Goal: Find specific page/section: Find specific page/section

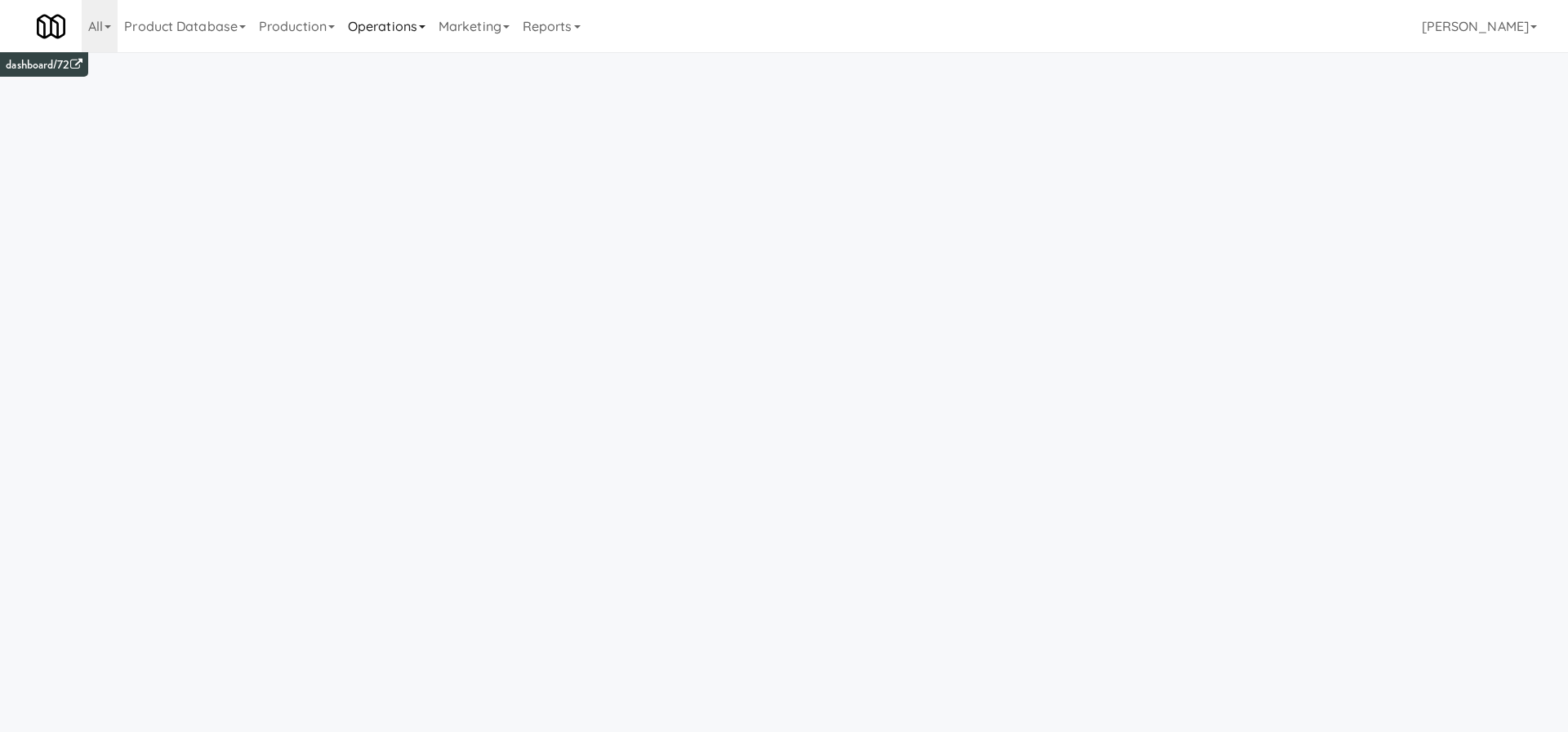
click at [415, 24] on link "Operations" at bounding box center [386, 26] width 91 height 52
click at [418, 235] on link "Cabinets" at bounding box center [406, 234] width 131 height 29
type input "Snack Smart"
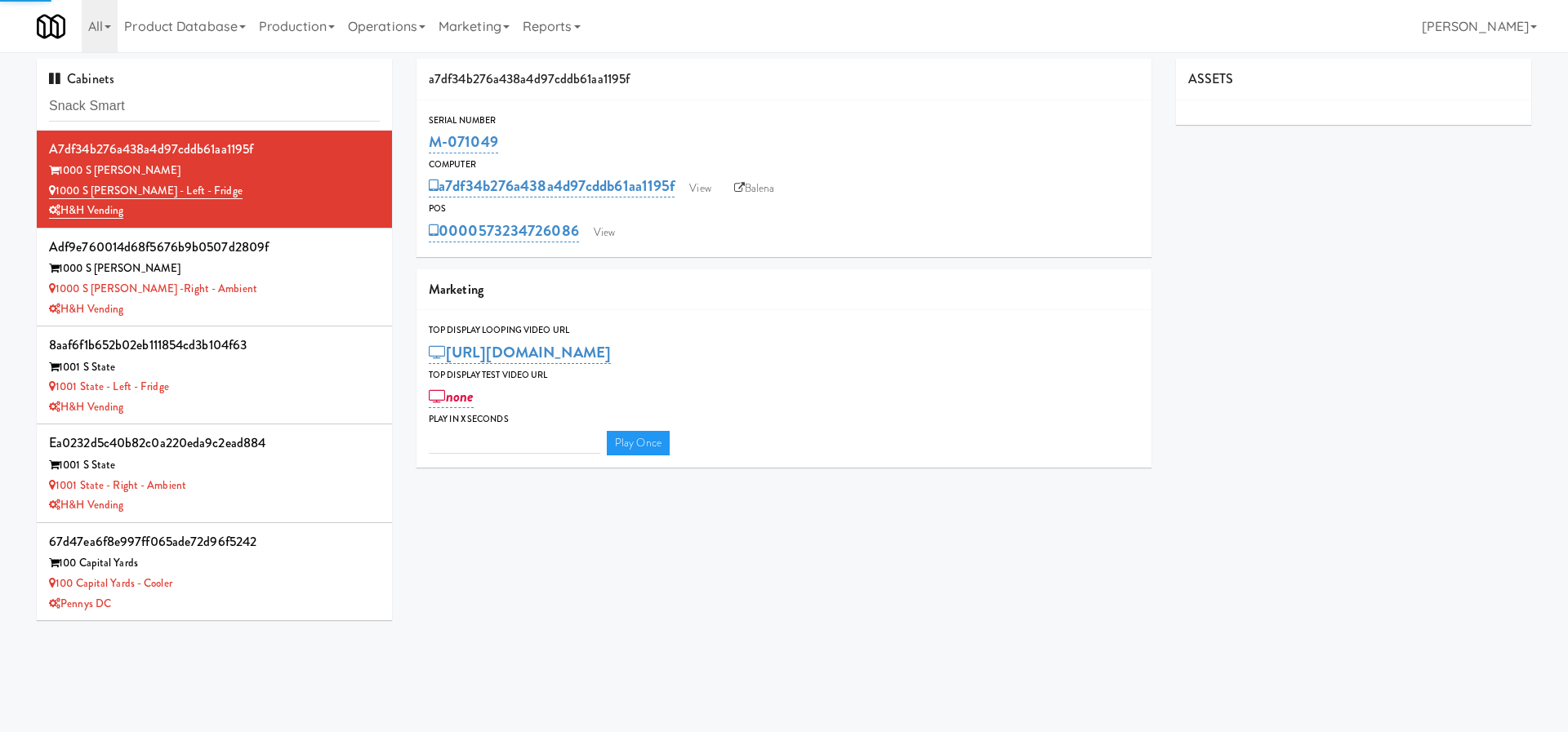
type input "3"
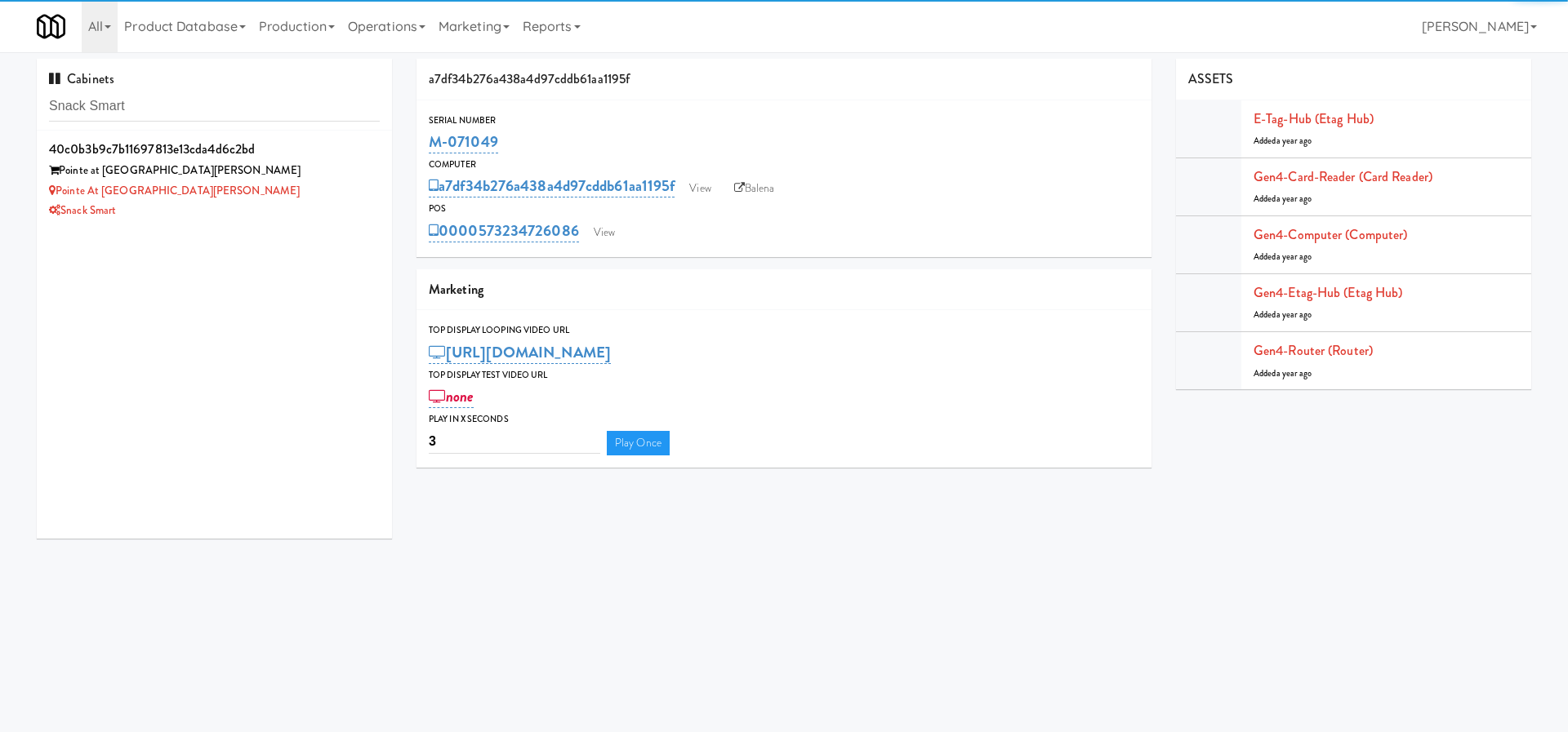
type input "Snack Smart"
